Goal: Ask a question

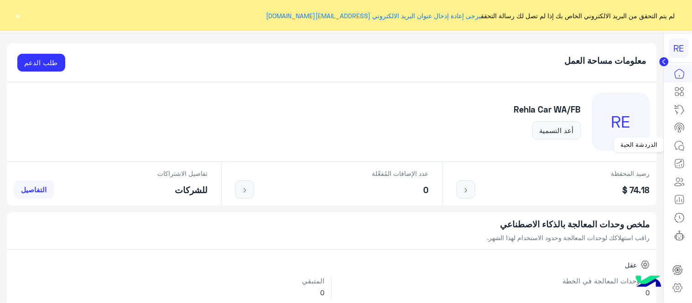
click at [682, 147] on icon at bounding box center [680, 146] width 11 height 11
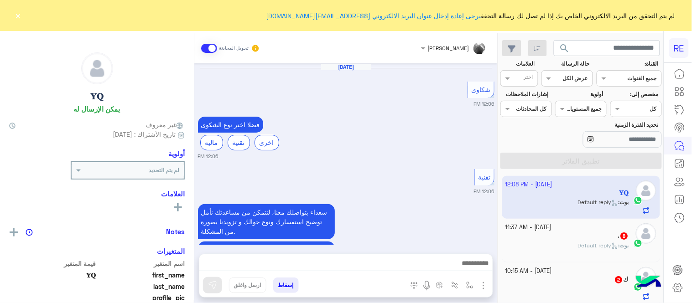
scroll to position [481, 0]
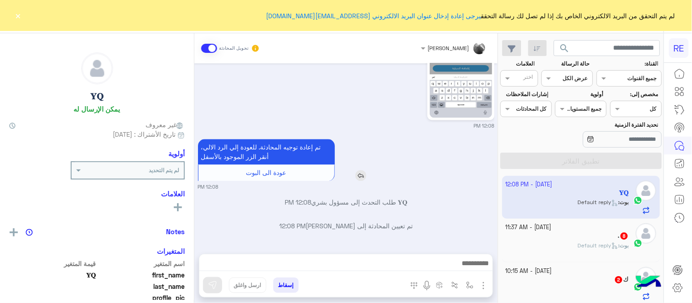
drag, startPoint x: 20, startPoint y: 23, endPoint x: 288, endPoint y: 143, distance: 294.6
click at [288, 143] on div "RE لم يتم التحقق من البريد الالكتروني الخاص بك إذا لم تصل لك رسالة التحقق يرجى …" at bounding box center [346, 151] width 692 height 303
click at [393, 200] on p "𝐘𝐐 طلب التحدث إلى مسؤول بشري 12:08 PM" at bounding box center [346, 203] width 297 height 10
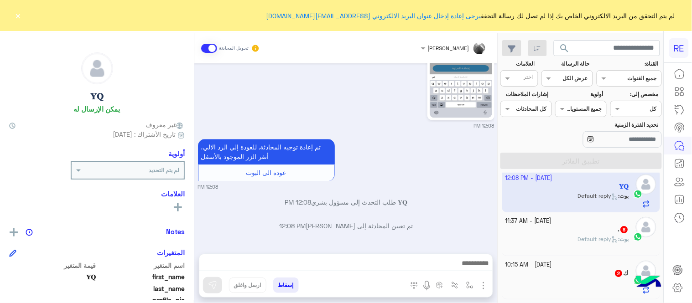
scroll to position [0, 0]
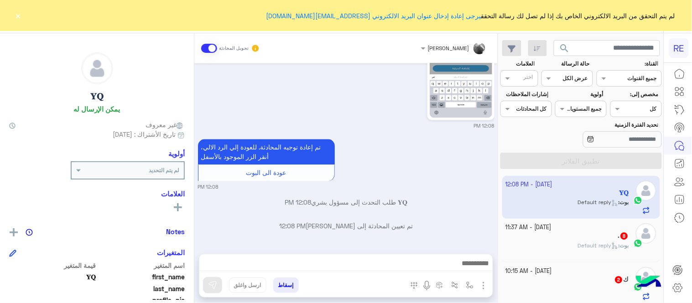
click at [16, 17] on button "×" at bounding box center [18, 15] width 9 height 9
